Goal: Task Accomplishment & Management: Use online tool/utility

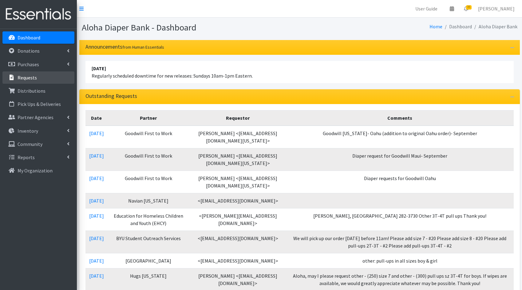
click at [45, 79] on link "Requests" at bounding box center [38, 77] width 72 height 12
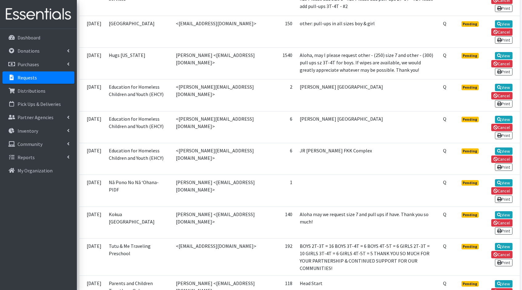
scroll to position [348, 0]
click at [502, 213] on link "View" at bounding box center [504, 214] width 18 height 7
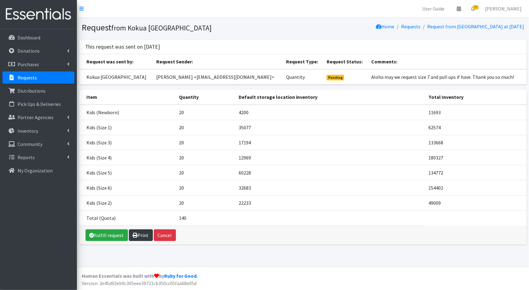
click at [146, 232] on link "Print" at bounding box center [141, 235] width 24 height 12
